Goal: Find contact information: Obtain details needed to contact an individual or organization

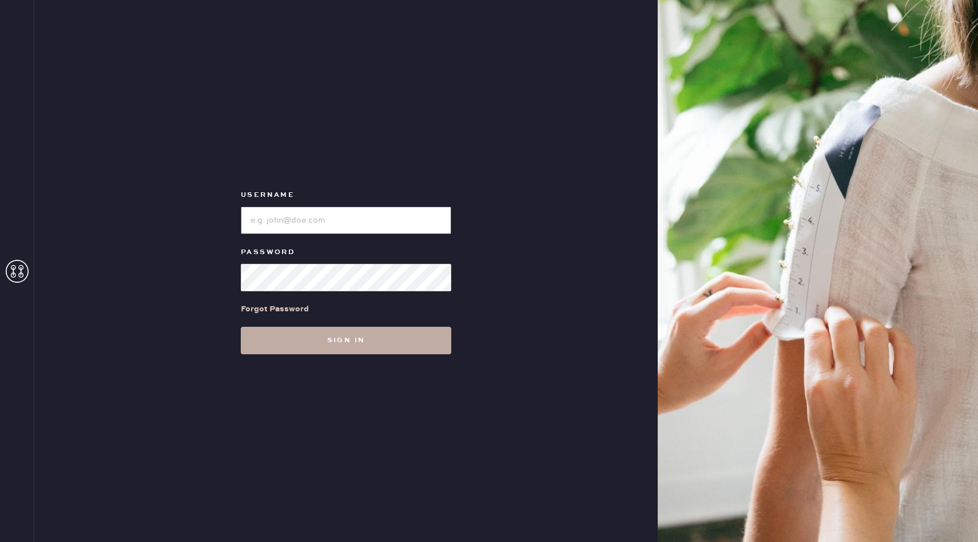
type input "reformationsomerset"
click at [395, 336] on button "Sign in" at bounding box center [346, 340] width 211 height 27
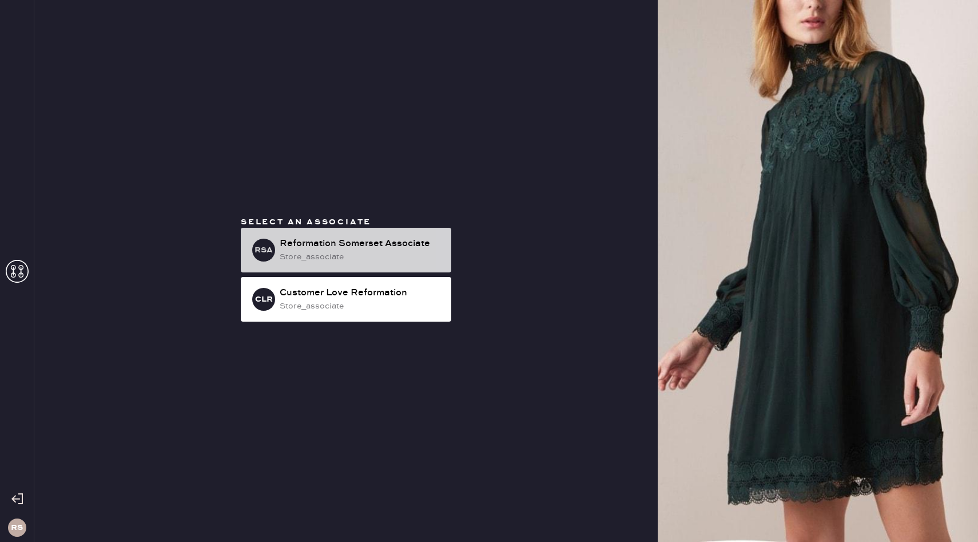
click at [401, 255] on div "store_associate" at bounding box center [361, 257] width 162 height 13
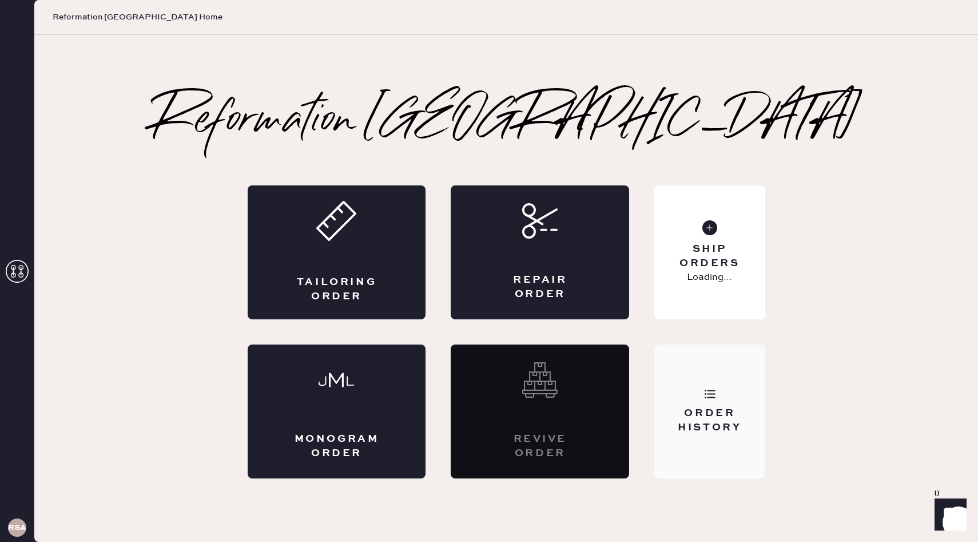
click at [725, 402] on div "Order History" at bounding box center [710, 411] width 110 height 134
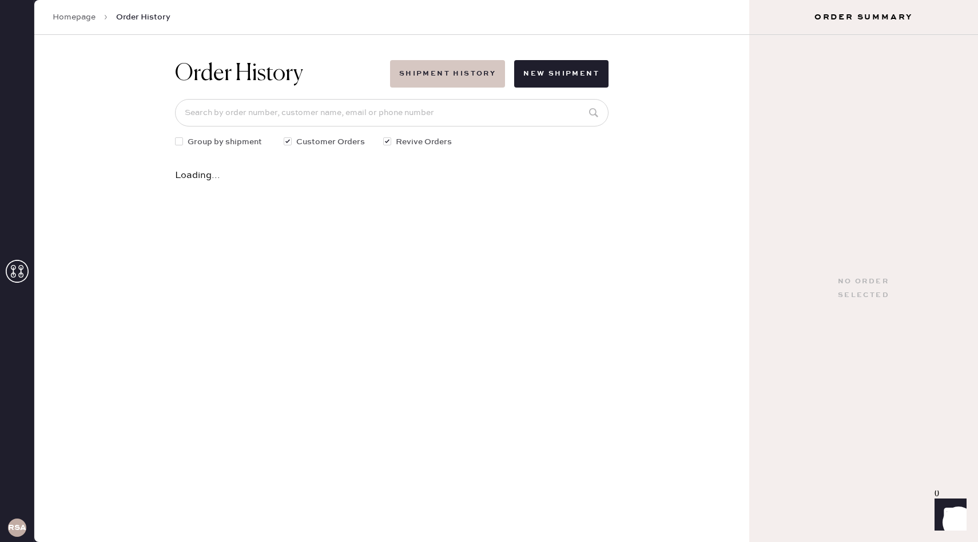
click at [494, 73] on button "Shipment History" at bounding box center [447, 73] width 115 height 27
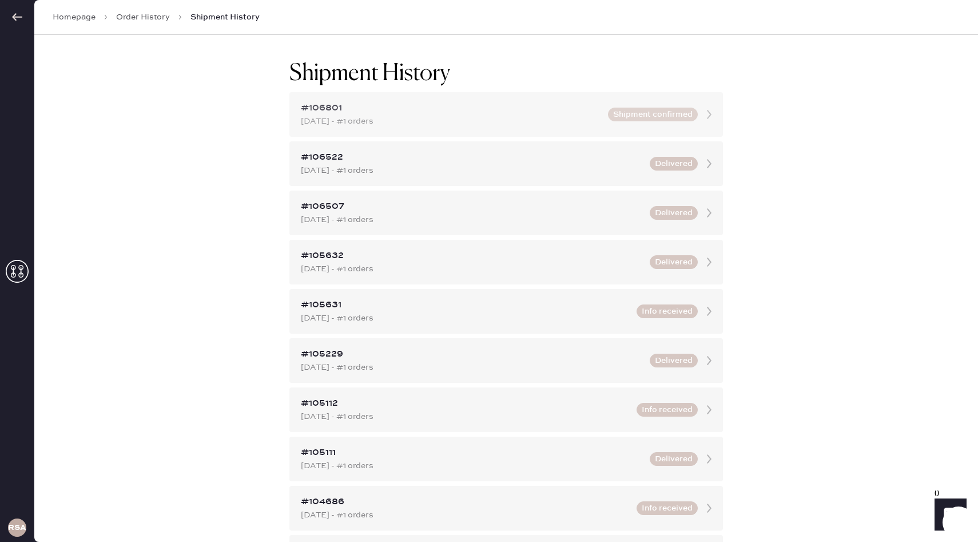
click at [531, 104] on div "#106801" at bounding box center [451, 108] width 300 height 14
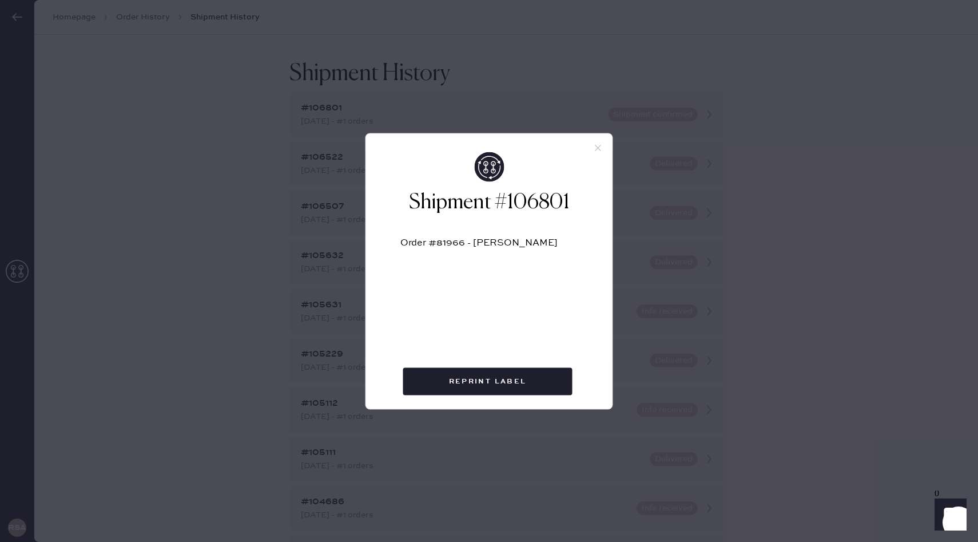
click at [446, 245] on div "Order #81966 - [PERSON_NAME]" at bounding box center [490, 247] width 178 height 19
click at [599, 141] on div at bounding box center [489, 142] width 247 height 18
click at [596, 148] on icon at bounding box center [598, 147] width 10 height 10
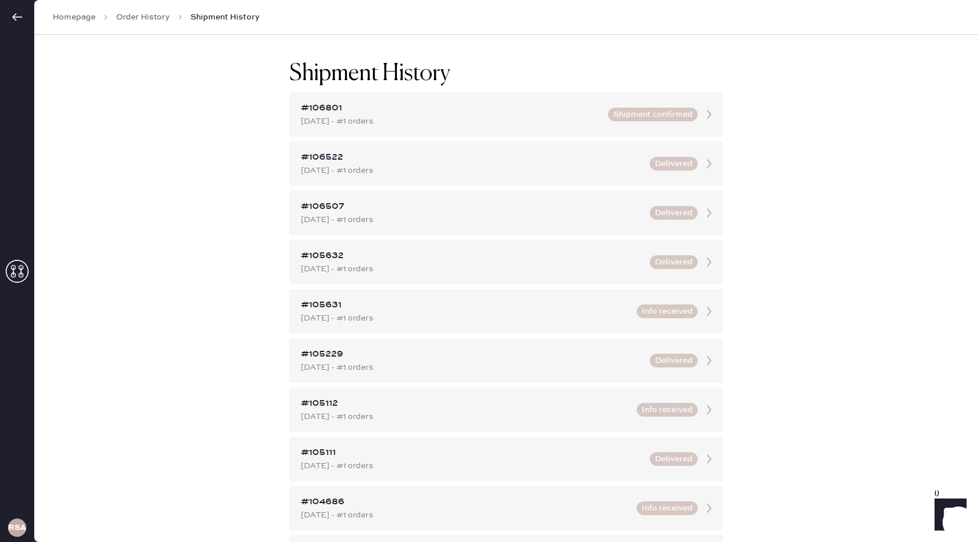
click at [139, 12] on link "Order History" at bounding box center [143, 16] width 54 height 11
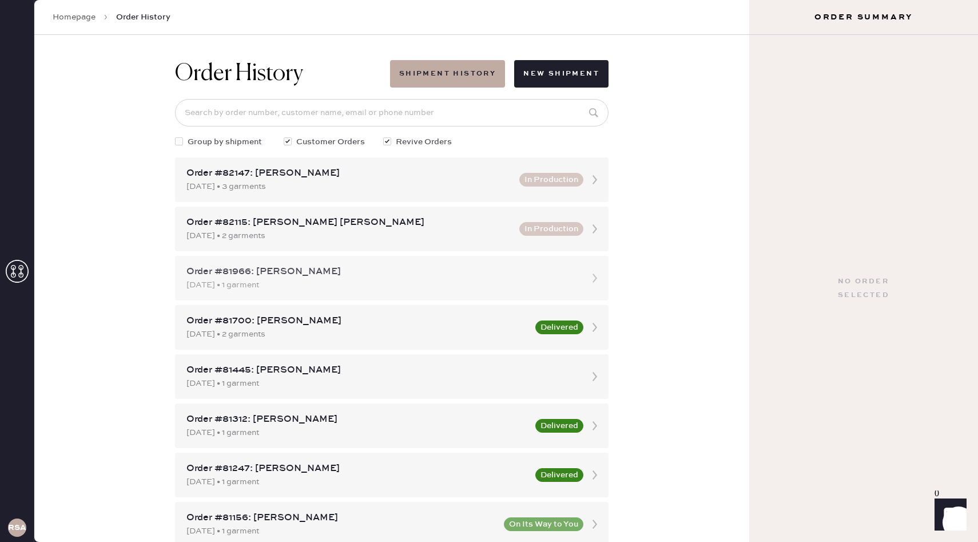
click at [435, 272] on div "Order #81966: [PERSON_NAME]" at bounding box center [382, 272] width 390 height 14
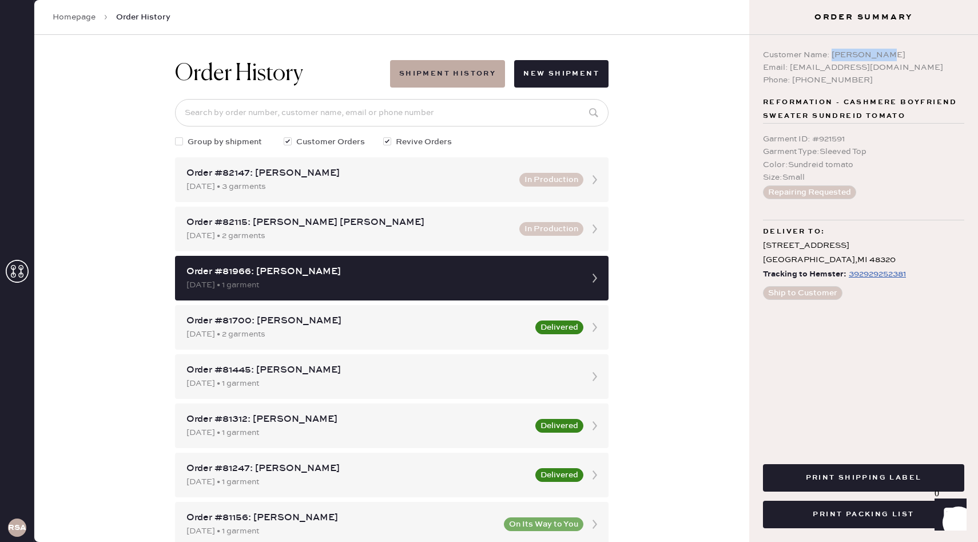
drag, startPoint x: 834, startPoint y: 52, endPoint x: 905, endPoint y: 54, distance: 71.0
click at [905, 54] on div "Customer Name: [PERSON_NAME]" at bounding box center [863, 55] width 201 height 13
copy div "[PERSON_NAME]"
drag, startPoint x: 846, startPoint y: 80, endPoint x: 796, endPoint y: 81, distance: 49.8
click at [796, 81] on div "Phone: [PHONE_NUMBER]" at bounding box center [863, 80] width 201 height 13
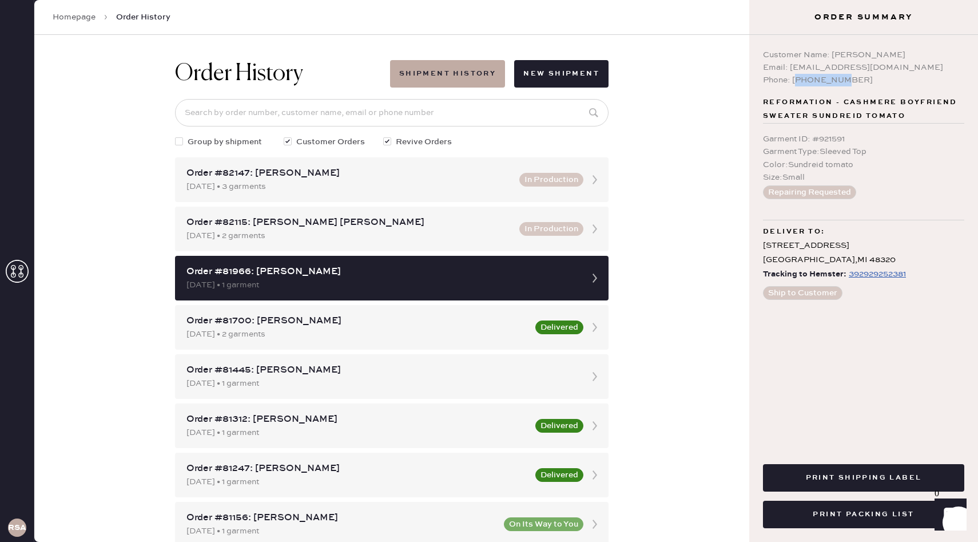
copy div "485356456"
click at [852, 81] on div "Phone: [PHONE_NUMBER]" at bounding box center [863, 80] width 201 height 13
drag, startPoint x: 847, startPoint y: 78, endPoint x: 794, endPoint y: 81, distance: 53.3
click at [794, 81] on div "Phone: [PHONE_NUMBER]" at bounding box center [863, 80] width 201 height 13
copy div "2485356456"
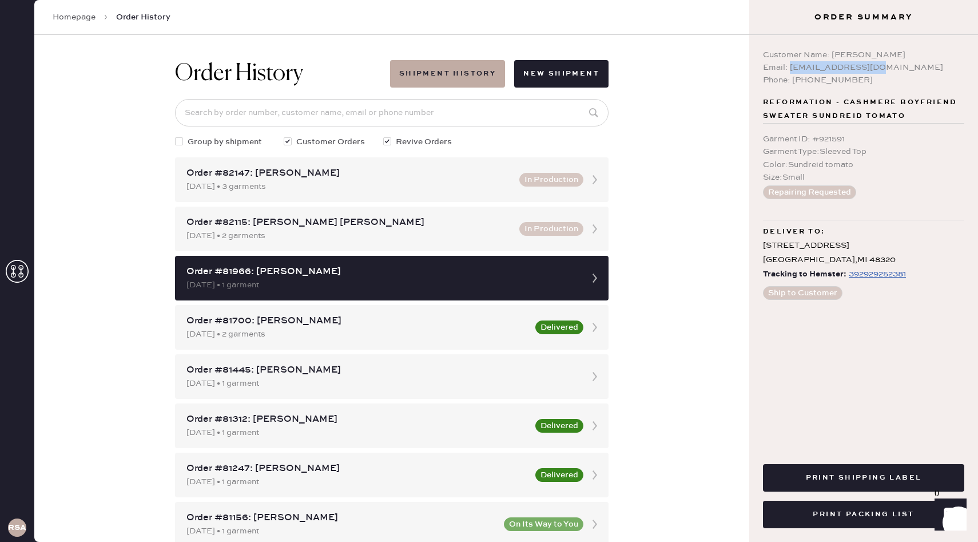
drag, startPoint x: 876, startPoint y: 67, endPoint x: 791, endPoint y: 72, distance: 85.4
click at [791, 72] on div "Email: [EMAIL_ADDRESS][DOMAIN_NAME]" at bounding box center [863, 67] width 201 height 13
copy div "[EMAIL_ADDRESS][DOMAIN_NAME]"
